Goal: Find specific page/section: Find specific page/section

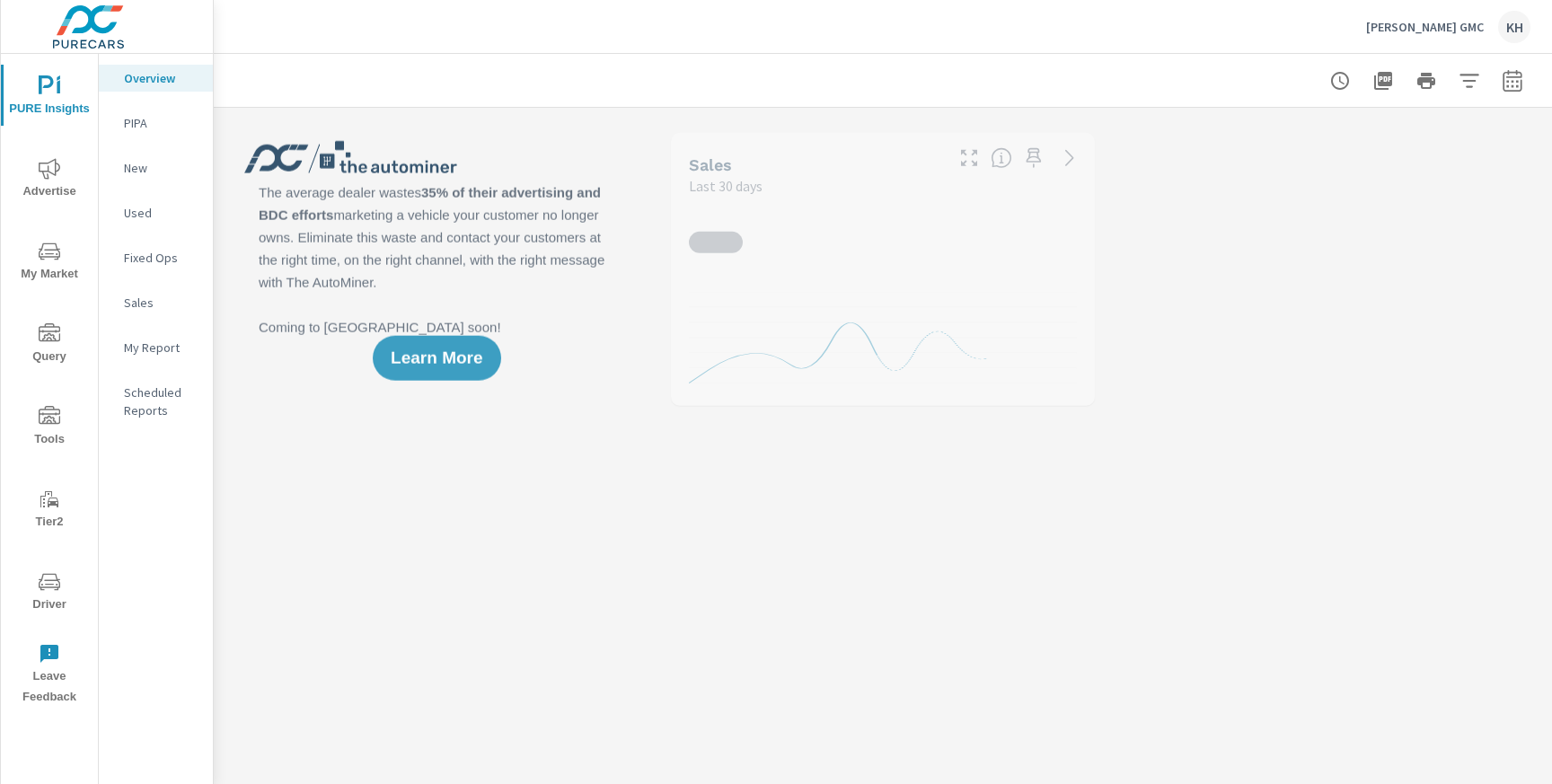
click at [47, 580] on icon "nav menu" at bounding box center [50, 581] width 22 height 17
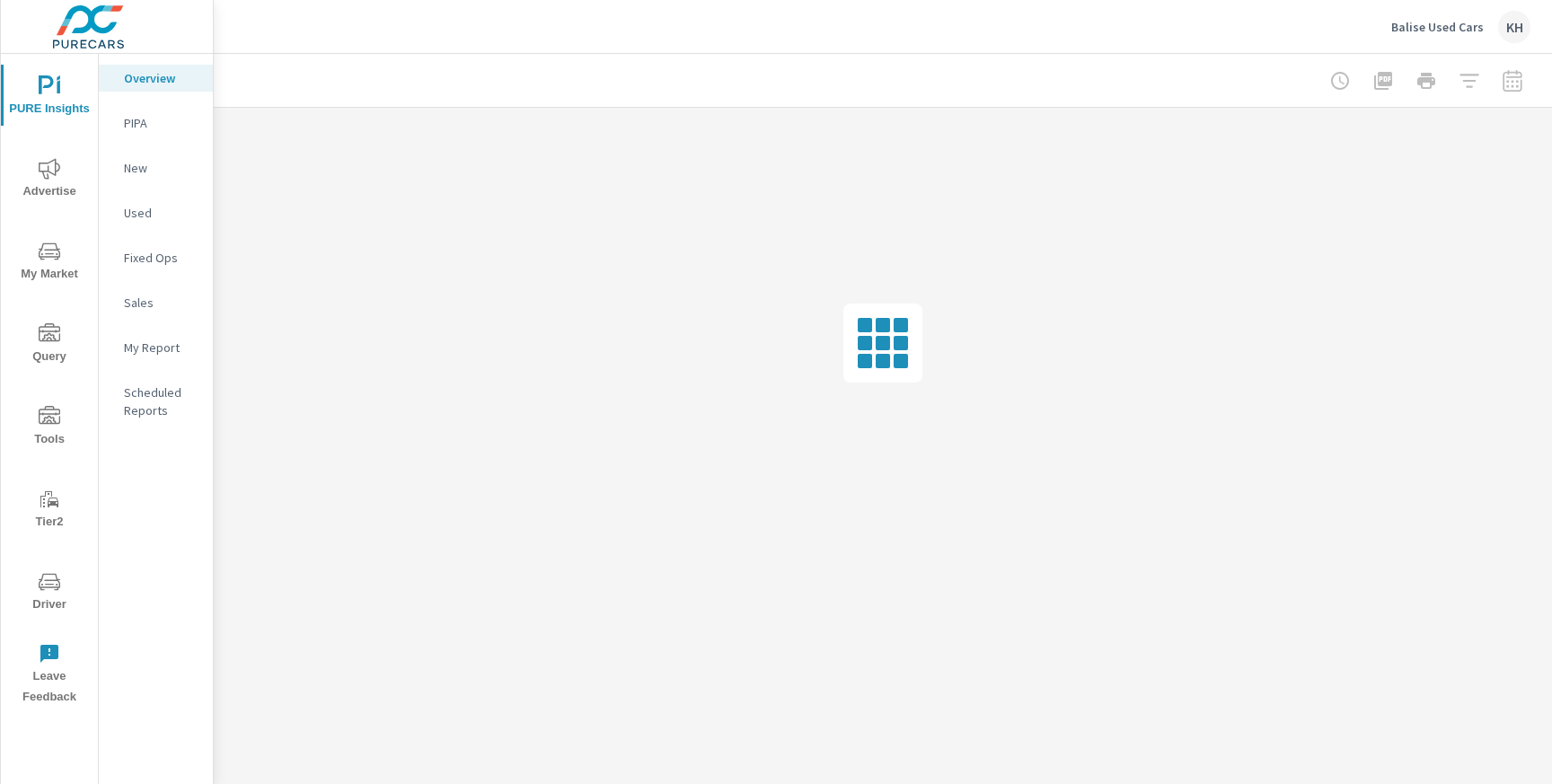
click at [50, 582] on icon "nav menu" at bounding box center [50, 581] width 22 height 22
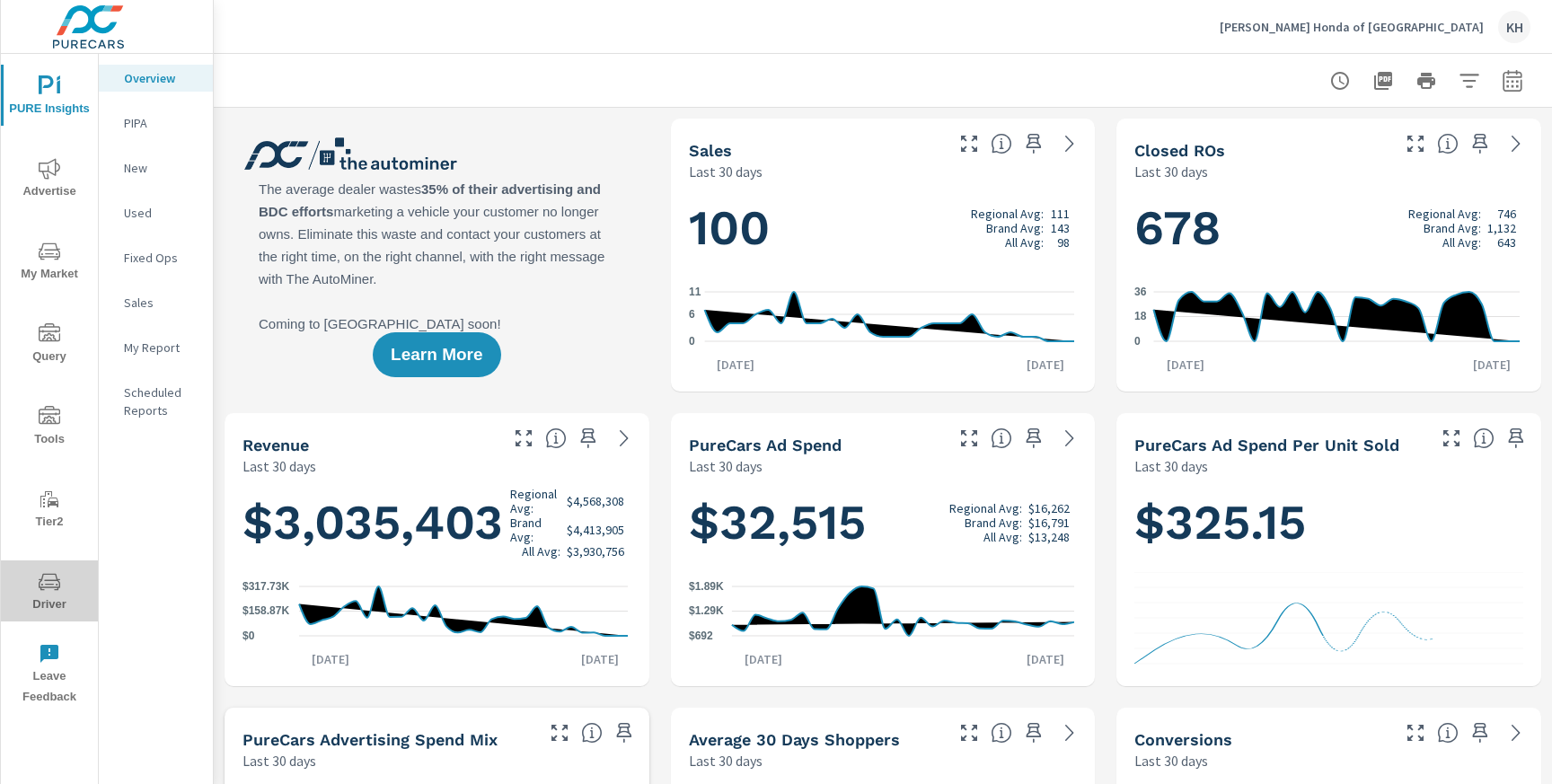
click at [71, 574] on span "Driver" at bounding box center [50, 592] width 86 height 44
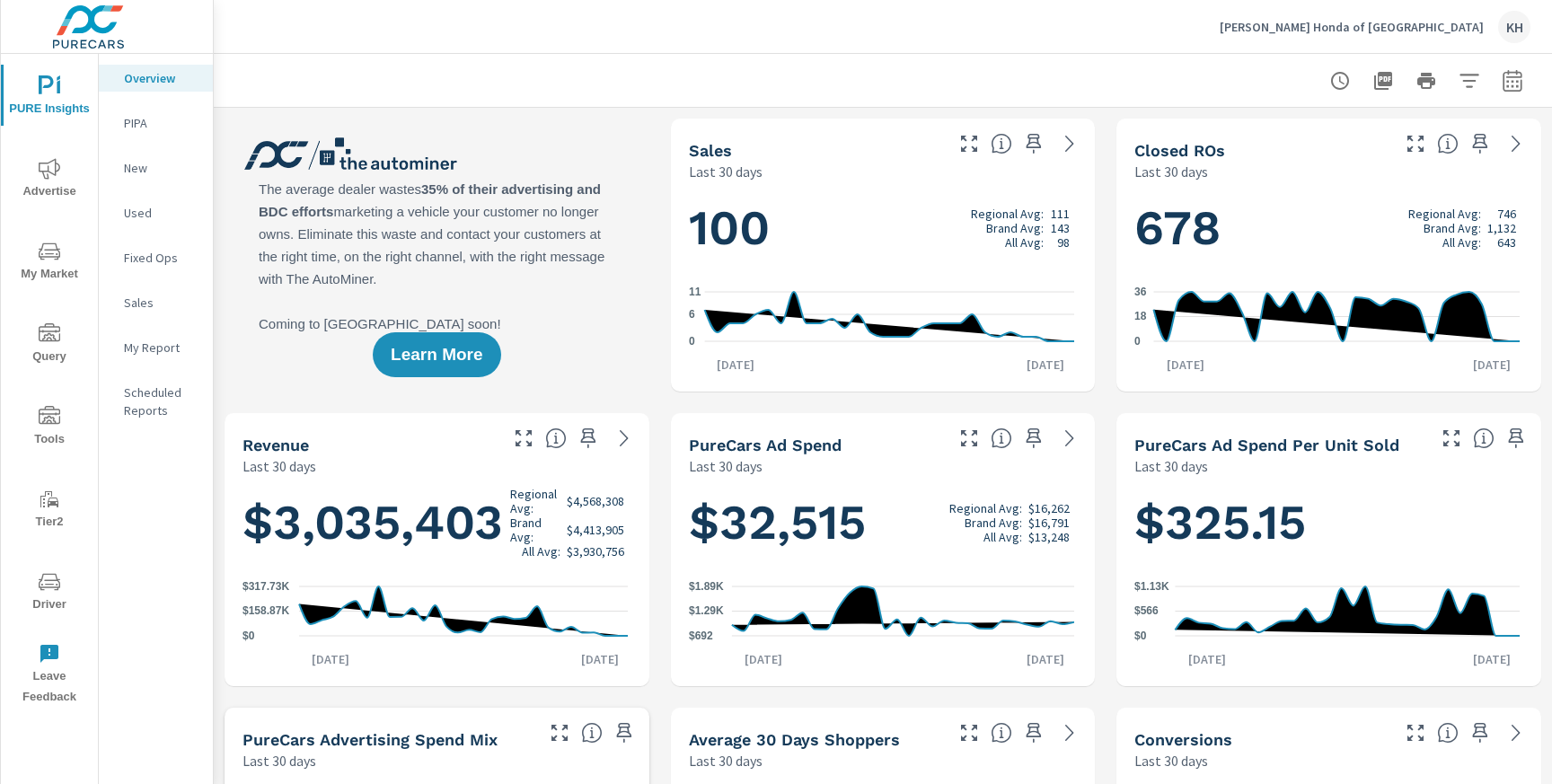
scroll to position [1, 0]
click at [52, 579] on icon "nav menu" at bounding box center [50, 581] width 22 height 17
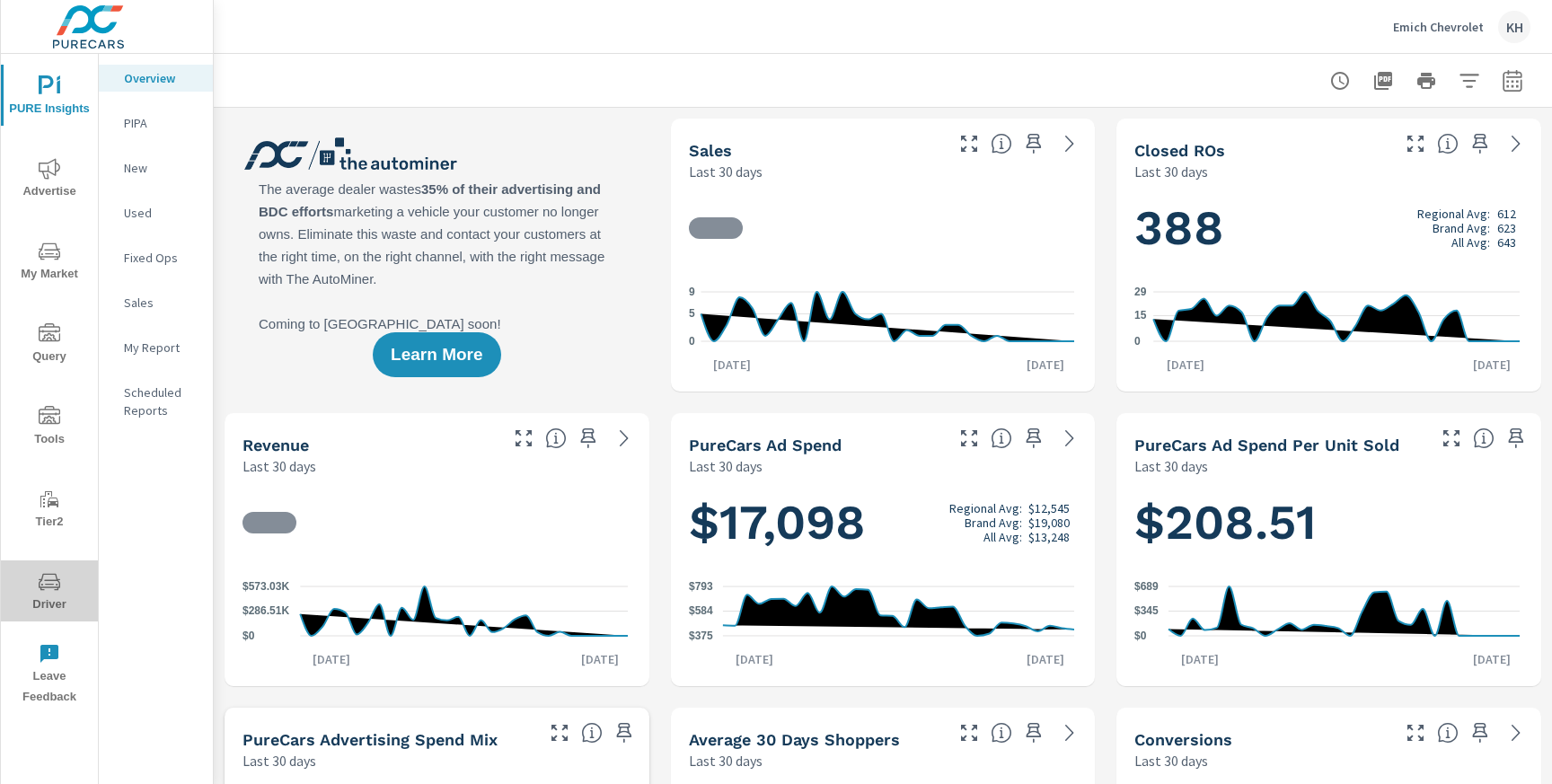
click at [57, 571] on icon "nav menu" at bounding box center [50, 581] width 22 height 22
